Goal: Task Accomplishment & Management: Manage account settings

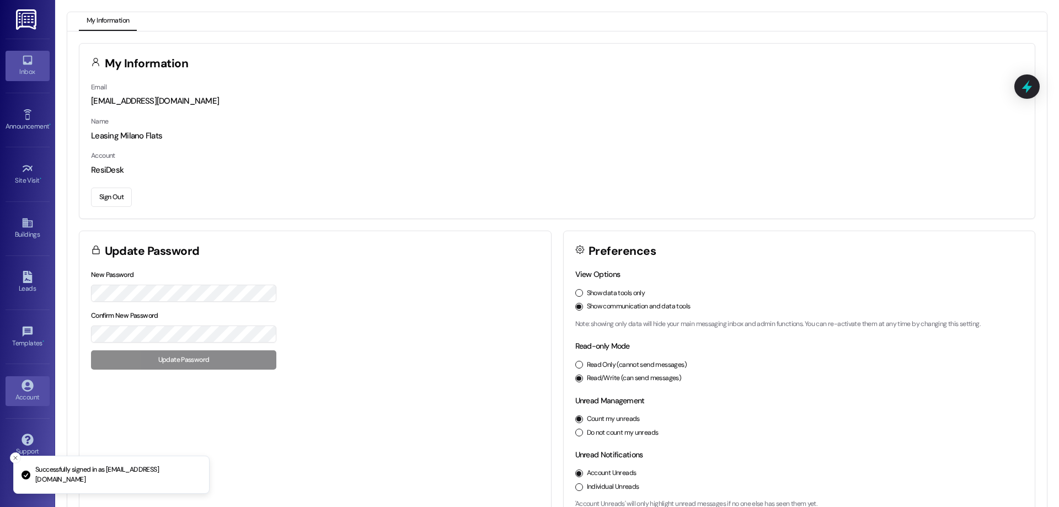
click at [12, 67] on div "Inbox" at bounding box center [27, 71] width 55 height 11
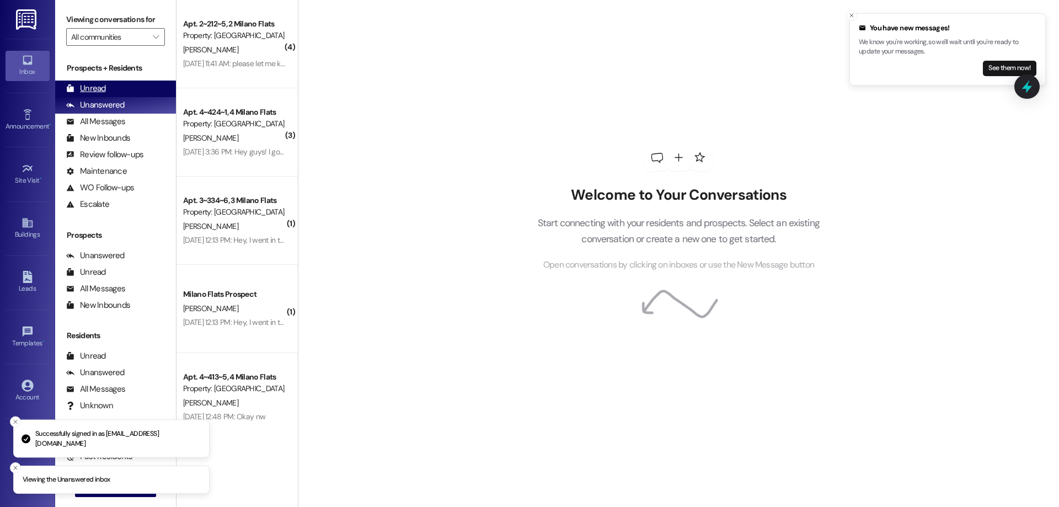
click at [103, 89] on div "Unread" at bounding box center [86, 89] width 40 height 12
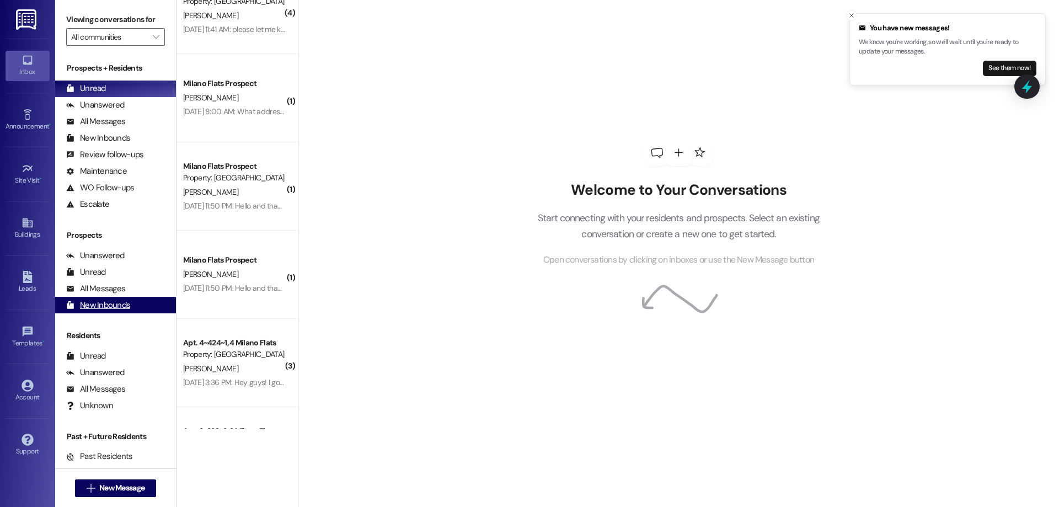
scroll to position [255, 0]
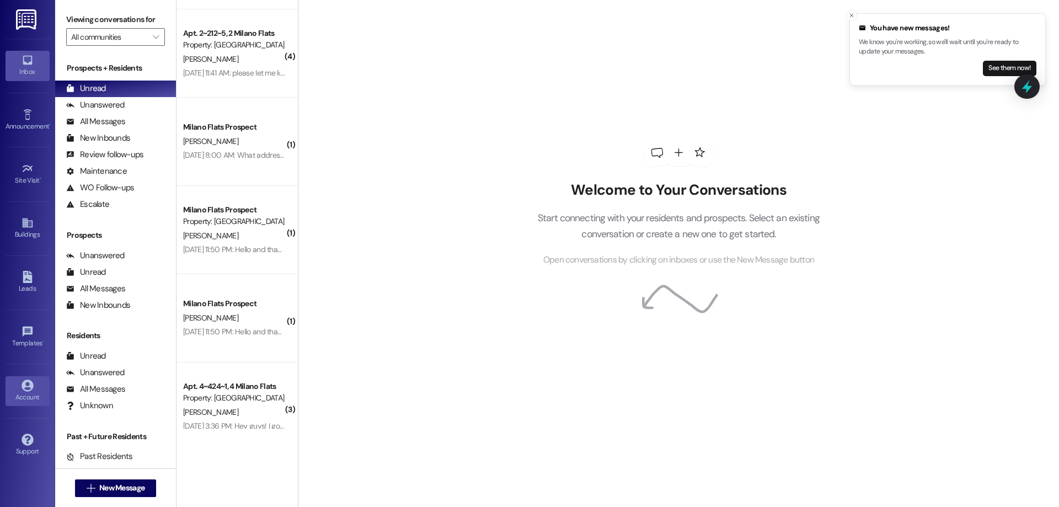
click at [28, 382] on icon at bounding box center [28, 386] width 12 height 12
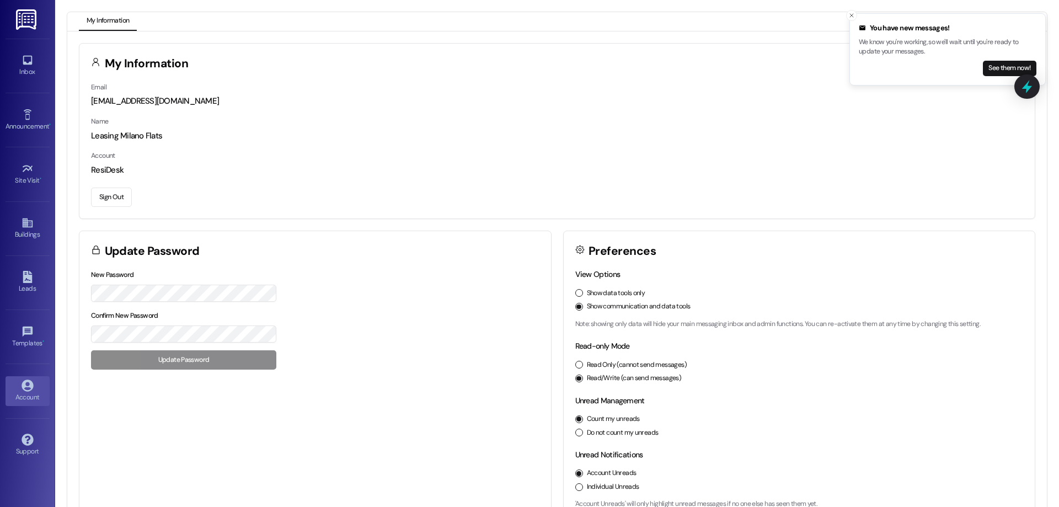
click at [114, 194] on button "Sign Out" at bounding box center [111, 197] width 41 height 19
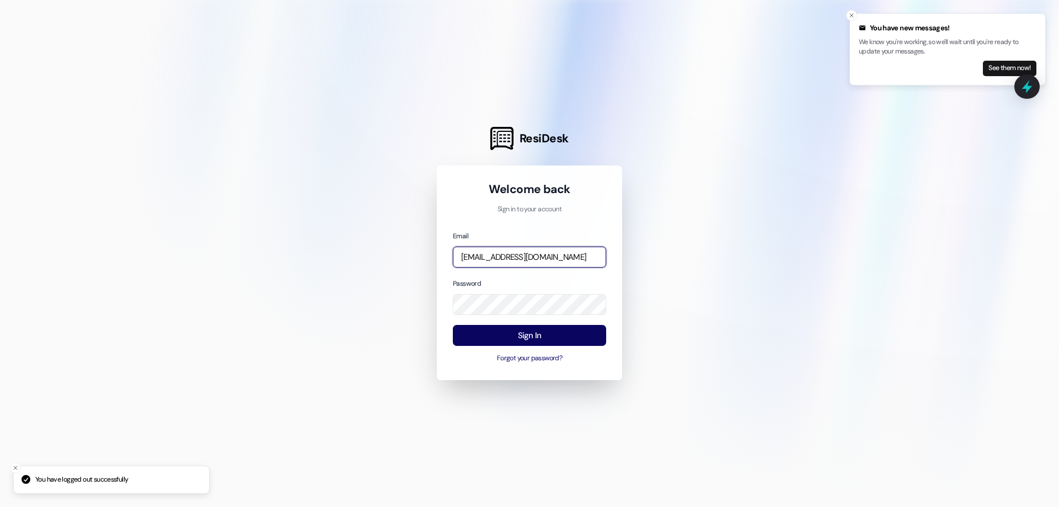
click at [489, 261] on input "[EMAIL_ADDRESS][DOMAIN_NAME]" at bounding box center [529, 258] width 153 height 22
type input "[EMAIL_ADDRESS][DOMAIN_NAME]"
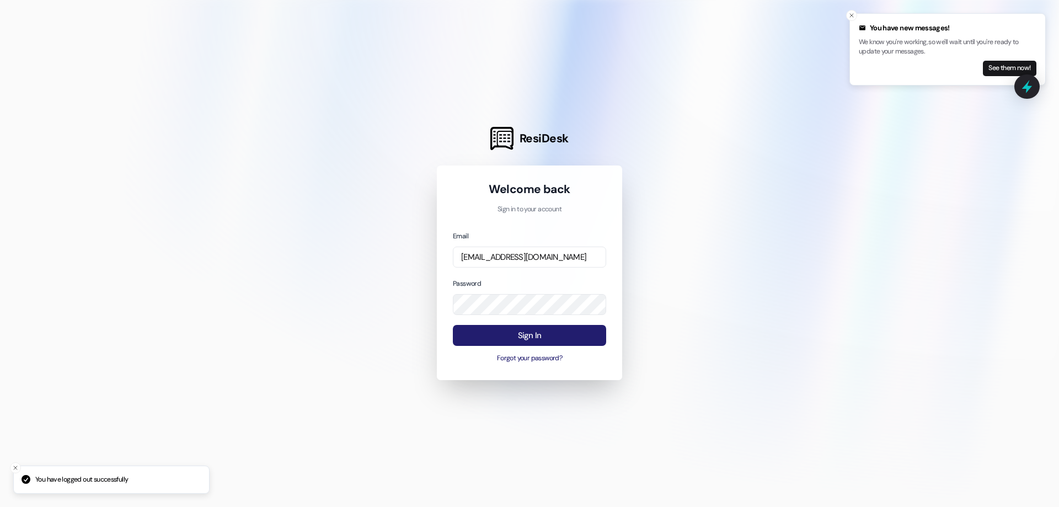
click at [564, 334] on button "Sign In" at bounding box center [529, 336] width 153 height 22
